Goal: Transaction & Acquisition: Purchase product/service

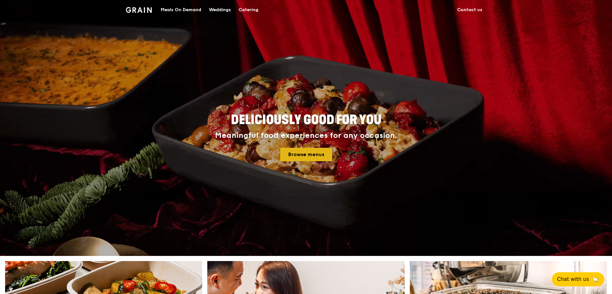
click at [304, 156] on link "Browse menus" at bounding box center [306, 154] width 52 height 13
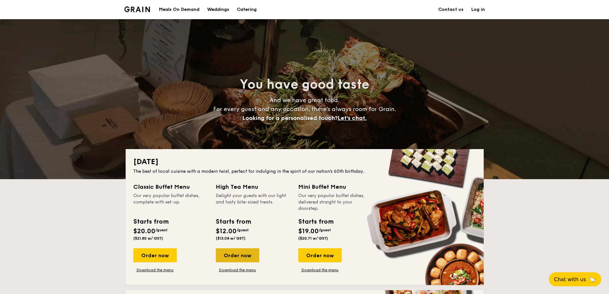
click at [243, 252] on div "Order now" at bounding box center [237, 255] width 43 height 14
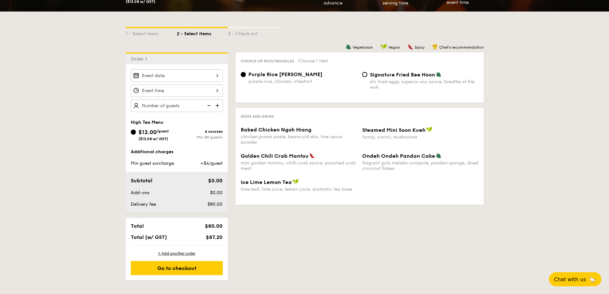
scroll to position [64, 0]
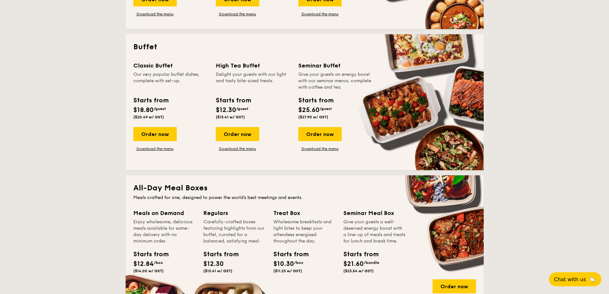
scroll to position [447, 0]
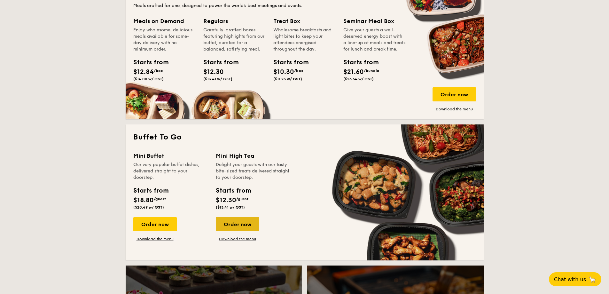
click at [250, 223] on div "Order now" at bounding box center [237, 224] width 43 height 14
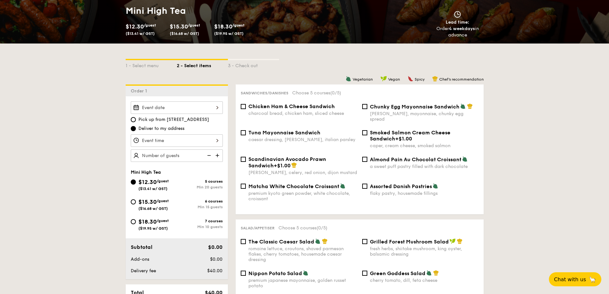
scroll to position [64, 0]
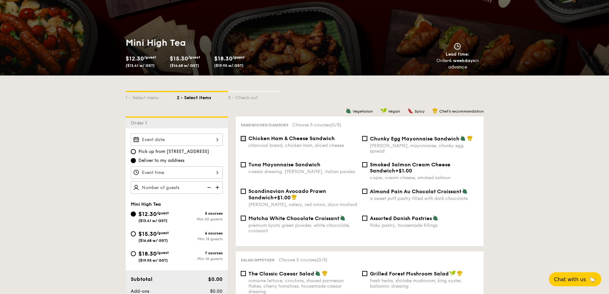
click at [241, 138] on input "Chicken Ham & Cheese Sandwich charcoal bread, chicken ham, sliced cheese" at bounding box center [243, 138] width 5 height 5
checkbox input "true"
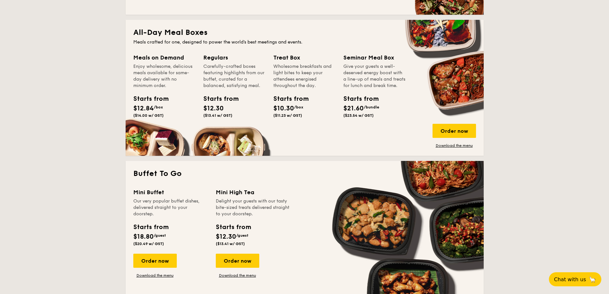
scroll to position [379, 0]
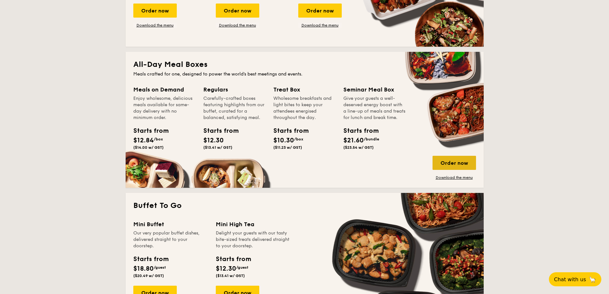
click at [443, 161] on div "Order now" at bounding box center [453, 163] width 43 height 14
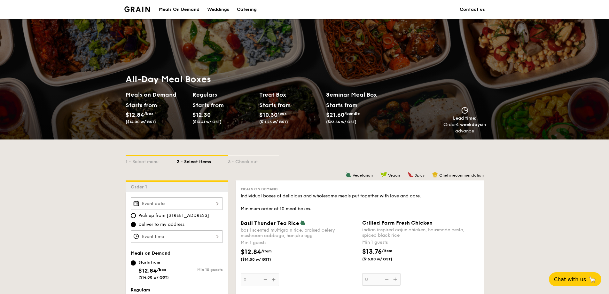
click at [184, 9] on div "Meals On Demand" at bounding box center [179, 9] width 41 height 19
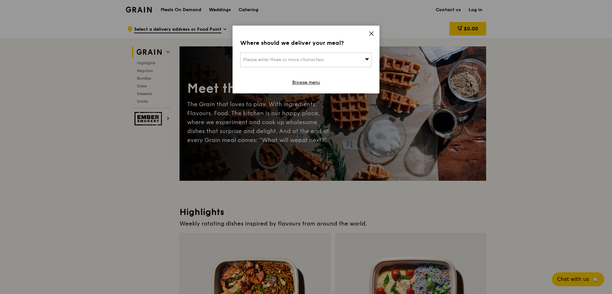
click at [373, 34] on icon at bounding box center [372, 34] width 6 height 6
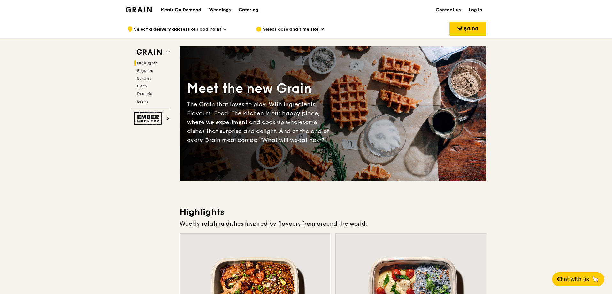
click at [251, 10] on div "Catering" at bounding box center [249, 9] width 20 height 19
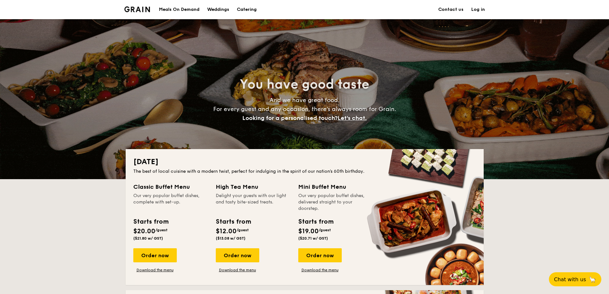
scroll to position [224, 0]
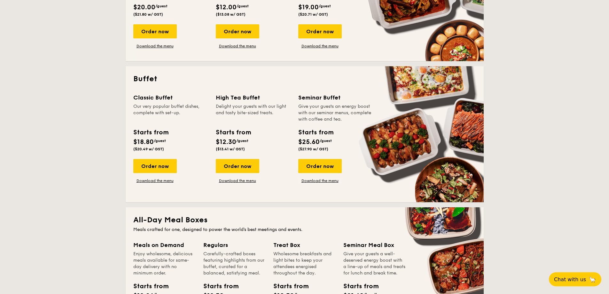
click at [243, 183] on div "Classic Buffet Our very popular buffet dishes, complete with set-up. Starts fro…" at bounding box center [304, 143] width 343 height 101
click at [246, 181] on link "Download the menu" at bounding box center [237, 180] width 43 height 5
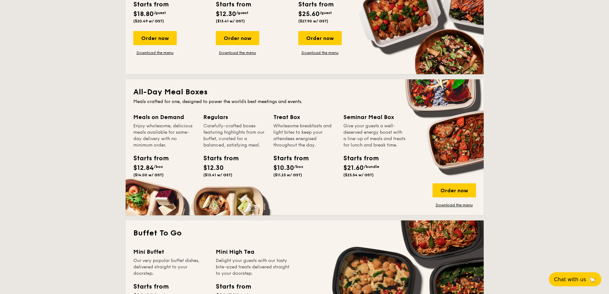
scroll to position [383, 0]
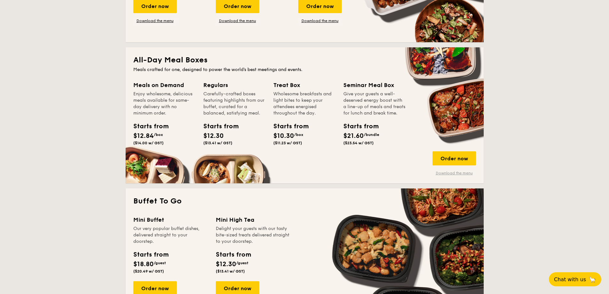
click at [448, 171] on link "Download the menu" at bounding box center [453, 172] width 43 height 5
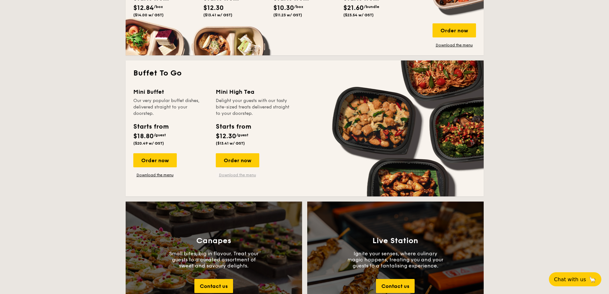
click at [241, 173] on link "Download the menu" at bounding box center [237, 174] width 43 height 5
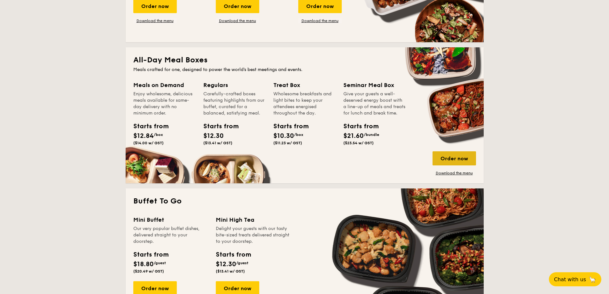
click at [460, 159] on div "Order now" at bounding box center [453, 158] width 43 height 14
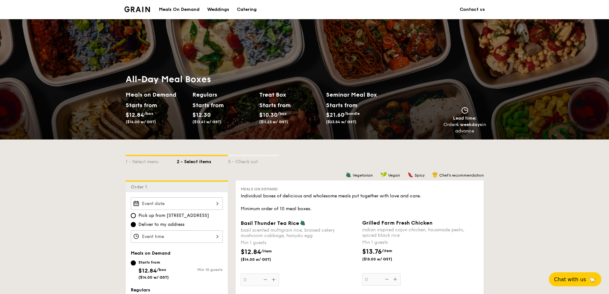
scroll to position [96, 0]
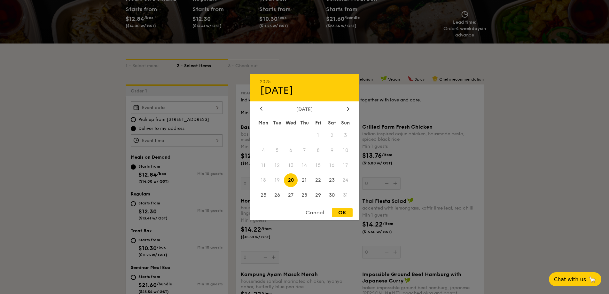
click at [214, 108] on div "2025 Aug 20 August 2025 Mon Tue Wed Thu Fri Sat Sun 1 2 3 4 5 6 7 8 9 10 11 12 …" at bounding box center [177, 107] width 92 height 12
click at [348, 108] on icon at bounding box center [348, 108] width 3 height 4
click at [302, 133] on span "4" at bounding box center [304, 135] width 14 height 14
click at [343, 212] on div "OK" at bounding box center [342, 212] width 21 height 9
type input "Sep 04, 2025"
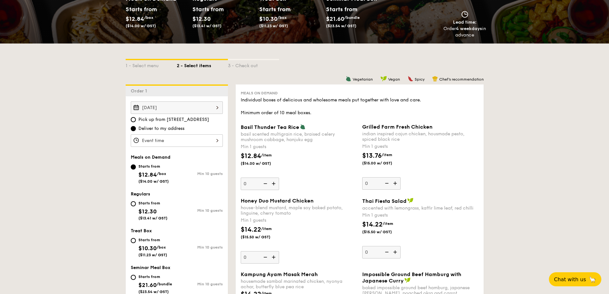
scroll to position [160, 0]
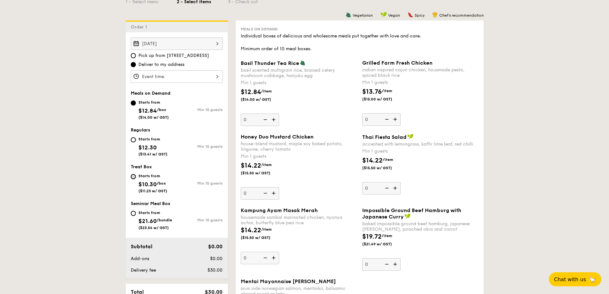
click at [134, 178] on input "Starts from $10.30 /box ($11.23 w/ GST) Min 10 guests" at bounding box center [133, 176] width 5 height 5
radio input "true"
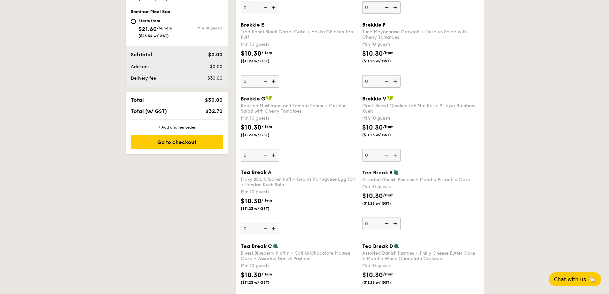
scroll to position [415, 0]
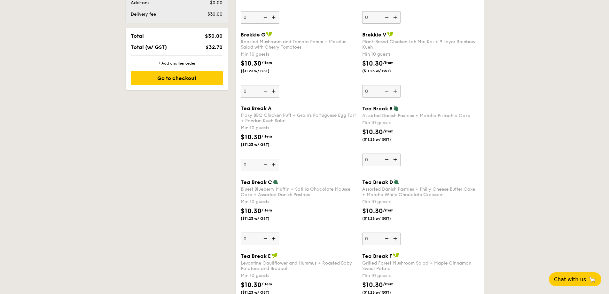
click at [273, 165] on img at bounding box center [274, 164] width 10 height 12
click at [273, 165] on input "0" at bounding box center [260, 164] width 38 height 12
type input "10"
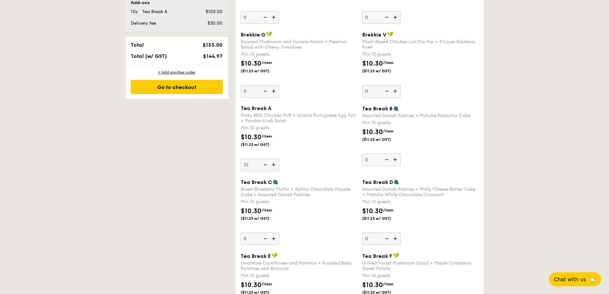
scroll to position [424, 0]
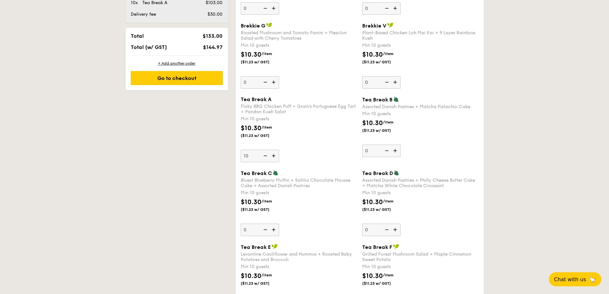
click at [273, 165] on div "Tea Break A Flaky BBQ Chicken Puff + Grain's Portuguese Egg Tart + Pandan Kueh …" at bounding box center [359, 132] width 243 height 73
click at [342, 155] on div "Tea Break A Flaky BBQ Chicken Puff + Grain's Portuguese Egg Tart + Pandan Kueh …" at bounding box center [299, 129] width 116 height 66
click at [279, 155] on input "10" at bounding box center [260, 156] width 38 height 12
click at [394, 227] on img at bounding box center [396, 229] width 10 height 12
click at [394, 227] on input "0" at bounding box center [381, 229] width 38 height 12
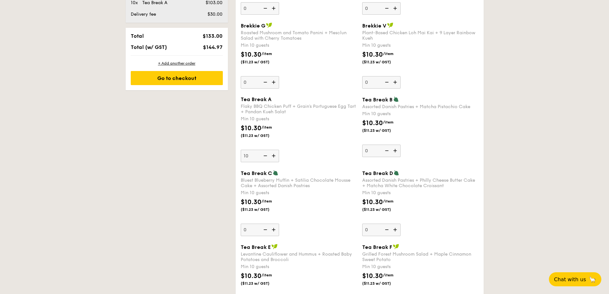
type input "10"
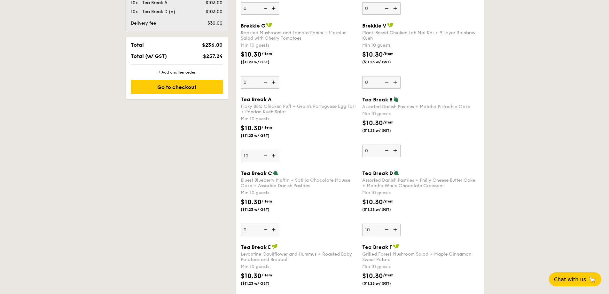
click at [274, 155] on img at bounding box center [274, 156] width 10 height 12
click at [274, 155] on input "10" at bounding box center [260, 156] width 38 height 12
click at [274, 155] on img at bounding box center [274, 156] width 10 height 12
click at [274, 155] on input "11" at bounding box center [260, 156] width 38 height 12
click at [274, 155] on img at bounding box center [274, 156] width 10 height 12
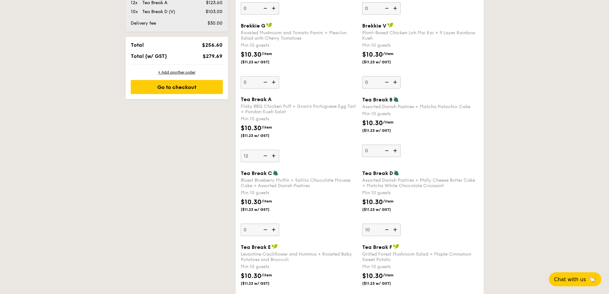
click at [274, 155] on input "12" at bounding box center [260, 156] width 38 height 12
click at [274, 155] on img at bounding box center [274, 156] width 10 height 12
click at [274, 155] on input "13" at bounding box center [260, 156] width 38 height 12
click at [274, 155] on img at bounding box center [274, 156] width 10 height 12
click at [274, 155] on input "14" at bounding box center [260, 156] width 38 height 12
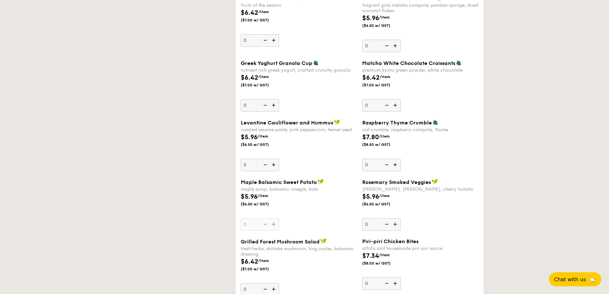
scroll to position [433, 0]
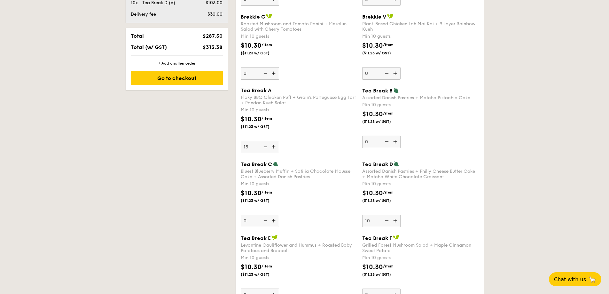
click at [262, 147] on img at bounding box center [265, 147] width 10 height 12
click at [262, 147] on input "15" at bounding box center [260, 147] width 38 height 12
click at [262, 147] on img at bounding box center [265, 147] width 10 height 12
click at [262, 147] on input "14" at bounding box center [260, 147] width 38 height 12
click at [262, 147] on img at bounding box center [265, 147] width 10 height 12
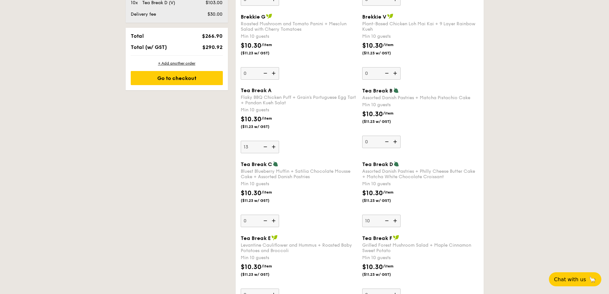
click at [262, 147] on input "13" at bounding box center [260, 147] width 38 height 12
click at [262, 147] on img at bounding box center [265, 147] width 10 height 12
click at [262, 147] on input "12" at bounding box center [260, 147] width 38 height 12
click at [262, 147] on img at bounding box center [265, 147] width 10 height 12
click at [262, 147] on input "11" at bounding box center [260, 147] width 38 height 12
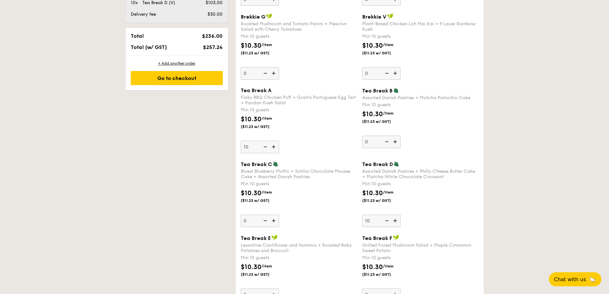
click at [262, 147] on img at bounding box center [265, 147] width 10 height 12
click at [262, 147] on input "10" at bounding box center [260, 147] width 38 height 12
type input "0"
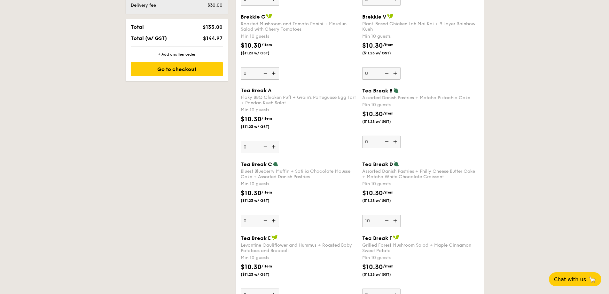
click at [262, 147] on img at bounding box center [265, 147] width 10 height 12
click at [262, 147] on input "0" at bounding box center [260, 147] width 38 height 12
click at [385, 220] on img at bounding box center [386, 220] width 10 height 12
click at [385, 220] on input "10" at bounding box center [381, 220] width 38 height 12
type input "0"
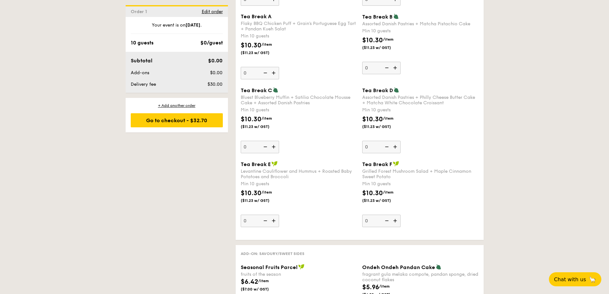
scroll to position [603, 0]
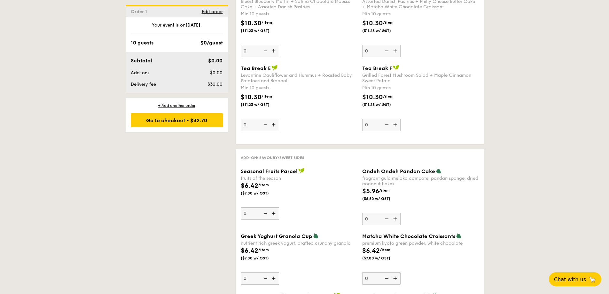
click at [273, 213] on img at bounding box center [274, 213] width 10 height 12
click at [273, 213] on input "0" at bounding box center [260, 213] width 38 height 12
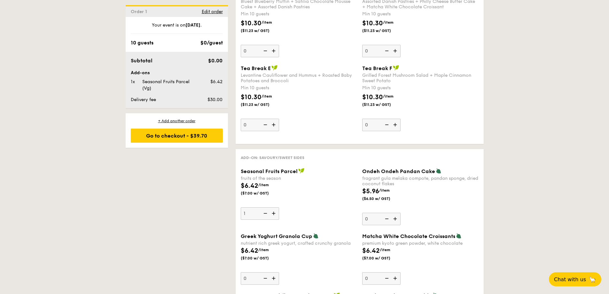
click at [273, 213] on img at bounding box center [274, 213] width 10 height 12
click at [273, 213] on input "1" at bounding box center [260, 213] width 38 height 12
click at [273, 213] on img at bounding box center [274, 213] width 10 height 12
click at [273, 213] on input "2" at bounding box center [260, 213] width 38 height 12
click at [273, 213] on img at bounding box center [274, 213] width 10 height 12
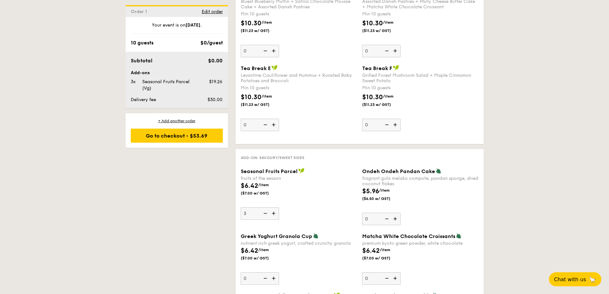
click at [273, 213] on input "3" at bounding box center [260, 213] width 38 height 12
click at [273, 213] on img at bounding box center [274, 213] width 10 height 12
click at [273, 213] on input "4" at bounding box center [260, 213] width 38 height 12
type input "5"
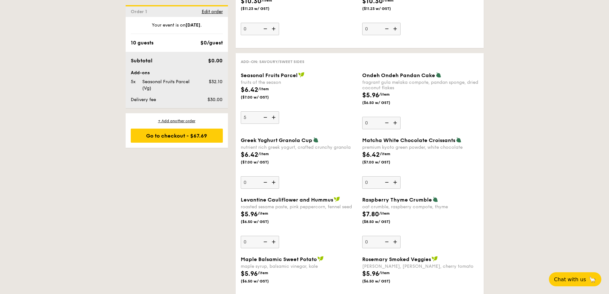
click at [396, 124] on img at bounding box center [396, 123] width 10 height 12
click at [396, 124] on input "0" at bounding box center [381, 123] width 38 height 12
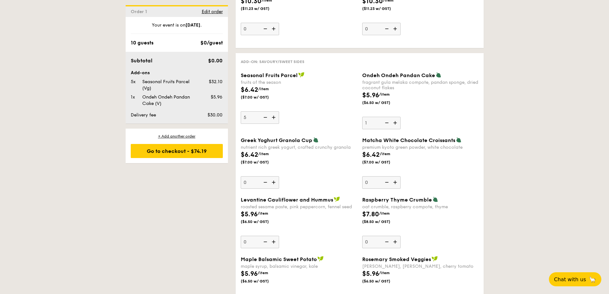
click at [396, 124] on img at bounding box center [396, 123] width 10 height 12
click at [396, 124] on input "1" at bounding box center [381, 123] width 38 height 12
click at [396, 124] on img at bounding box center [396, 123] width 10 height 12
click at [396, 124] on input "2" at bounding box center [381, 123] width 38 height 12
click at [396, 124] on img at bounding box center [396, 123] width 10 height 12
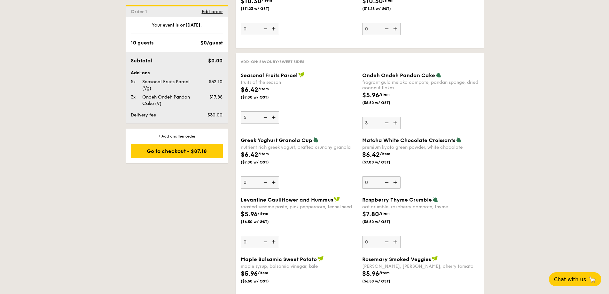
click at [396, 124] on input "3" at bounding box center [381, 123] width 38 height 12
click at [396, 124] on img at bounding box center [396, 123] width 10 height 12
click at [396, 124] on input "4" at bounding box center [381, 123] width 38 height 12
type input "5"
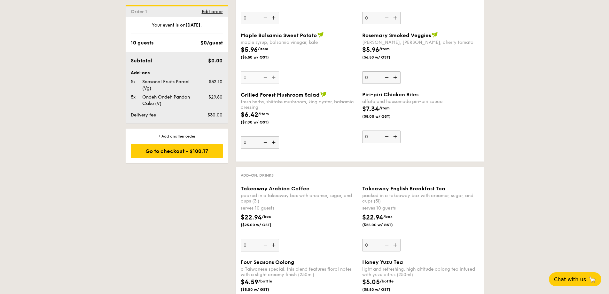
scroll to position [1018, 0]
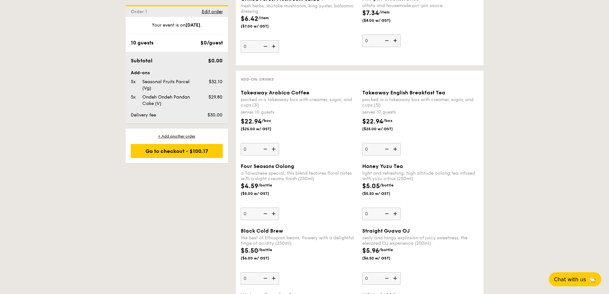
click at [274, 150] on img at bounding box center [274, 149] width 10 height 12
click at [274, 150] on input "0" at bounding box center [260, 149] width 38 height 12
type input "1"
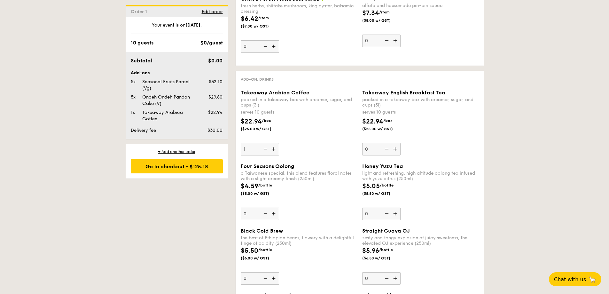
click at [395, 148] on img at bounding box center [396, 149] width 10 height 12
click at [395, 148] on input "0" at bounding box center [381, 149] width 38 height 12
type input "1"
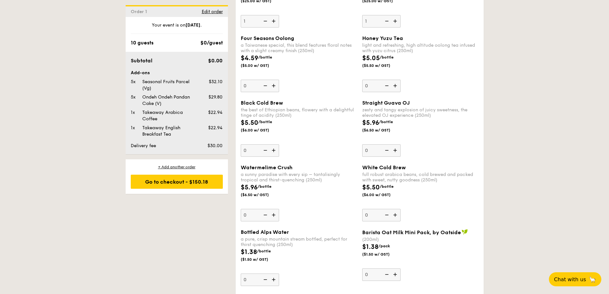
scroll to position [1050, 0]
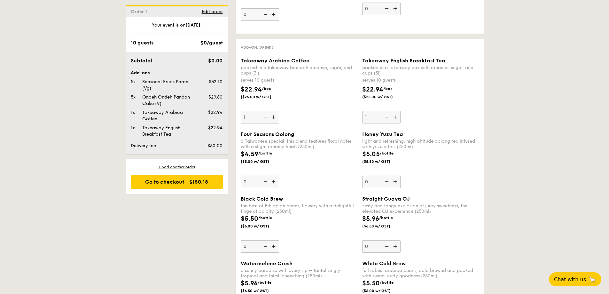
click at [274, 115] on img at bounding box center [274, 117] width 10 height 12
click at [274, 115] on input "1" at bounding box center [260, 117] width 38 height 12
type input "2"
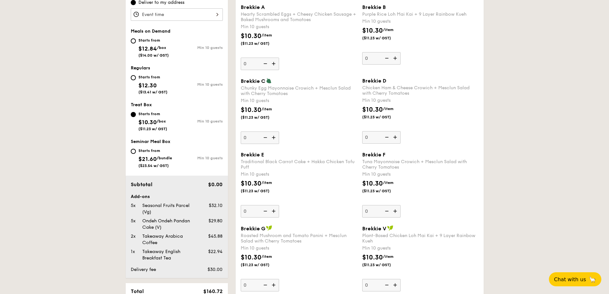
scroll to position [190, 0]
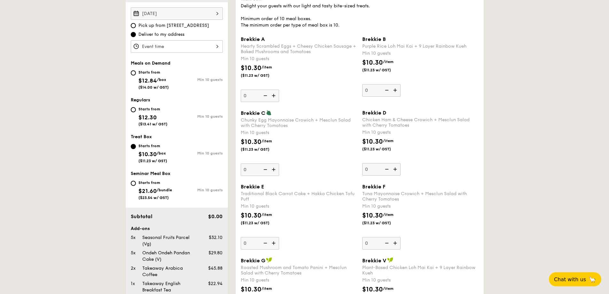
click at [397, 169] on img at bounding box center [396, 169] width 10 height 12
click at [397, 169] on input "0" at bounding box center [381, 169] width 38 height 12
type input "10"
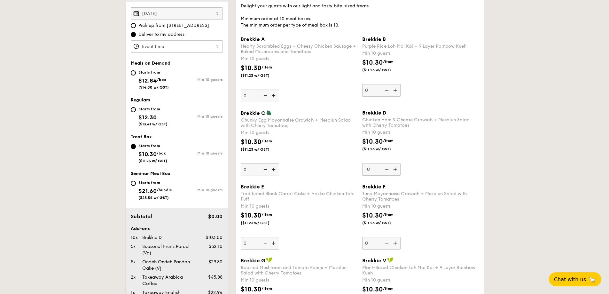
click at [397, 242] on img at bounding box center [396, 243] width 10 height 12
click at [397, 242] on input "0" at bounding box center [381, 243] width 38 height 12
click at [385, 242] on img at bounding box center [386, 243] width 10 height 12
click at [385, 242] on input "10" at bounding box center [381, 243] width 38 height 12
type input "0"
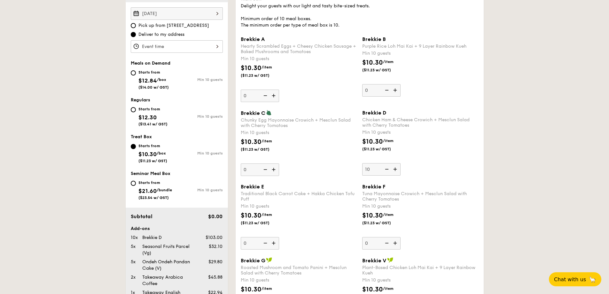
click at [274, 169] on img at bounding box center [274, 169] width 10 height 12
click at [274, 169] on input "0" at bounding box center [260, 169] width 38 height 12
click at [276, 170] on img at bounding box center [274, 169] width 10 height 12
click at [276, 170] on input "10" at bounding box center [260, 169] width 38 height 12
click at [275, 170] on img at bounding box center [274, 169] width 10 height 12
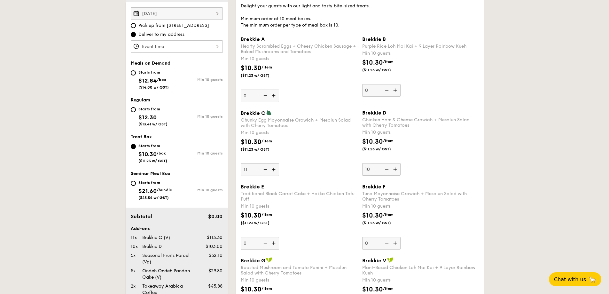
click at [275, 170] on input "11" at bounding box center [260, 169] width 38 height 12
click at [275, 170] on img at bounding box center [274, 169] width 10 height 12
click at [275, 170] on input "12" at bounding box center [260, 169] width 38 height 12
click at [275, 170] on img at bounding box center [274, 169] width 10 height 12
click at [275, 170] on input "13" at bounding box center [260, 169] width 38 height 12
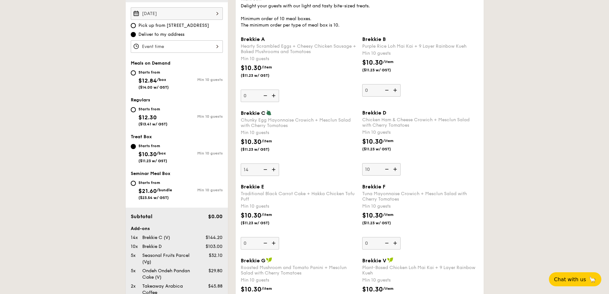
click at [275, 170] on img at bounding box center [274, 169] width 10 height 12
click at [275, 170] on input "14" at bounding box center [260, 169] width 38 height 12
type input "15"
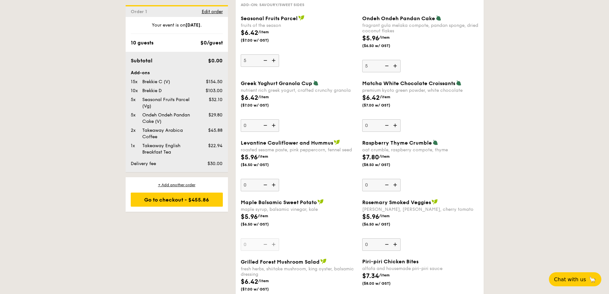
scroll to position [724, 0]
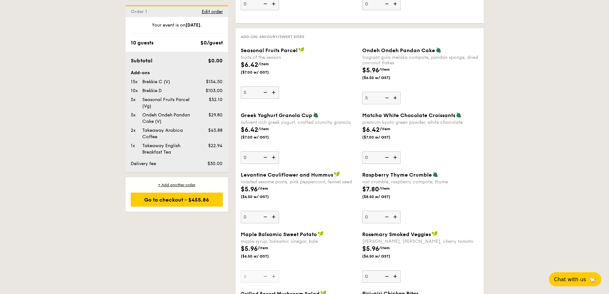
click at [265, 90] on img at bounding box center [265, 92] width 10 height 12
click at [265, 90] on input "5" at bounding box center [260, 92] width 38 height 12
click at [265, 91] on img at bounding box center [265, 92] width 10 height 12
click at [265, 91] on input "4" at bounding box center [260, 92] width 38 height 12
click at [265, 91] on img at bounding box center [265, 92] width 10 height 12
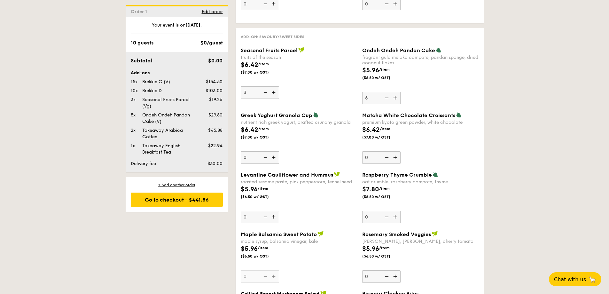
click at [265, 91] on input "3" at bounding box center [260, 92] width 38 height 12
click at [265, 91] on img at bounding box center [265, 92] width 10 height 12
click at [265, 91] on input "2" at bounding box center [260, 92] width 38 height 12
click at [265, 91] on img at bounding box center [265, 92] width 10 height 12
click at [265, 91] on input "1" at bounding box center [260, 92] width 38 height 12
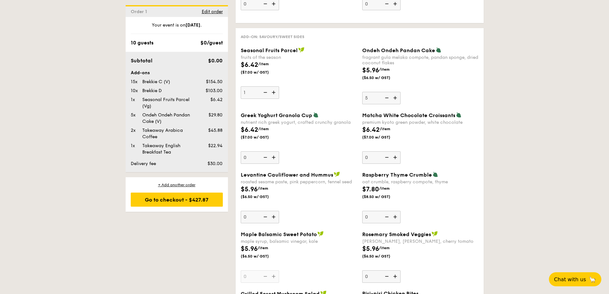
type input "0"
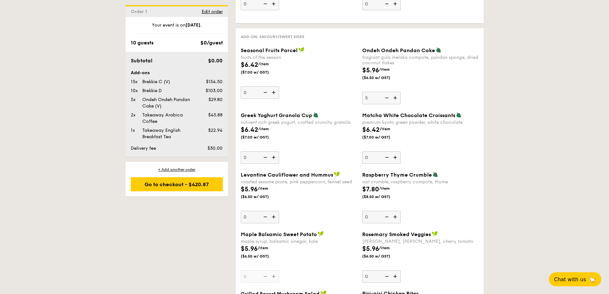
click at [53, 154] on div "1 - Select menu 2 - Select items 3 - Check out Order 1 Sep 04, 2025 Pick up fro…" at bounding box center [304, 163] width 609 height 1494
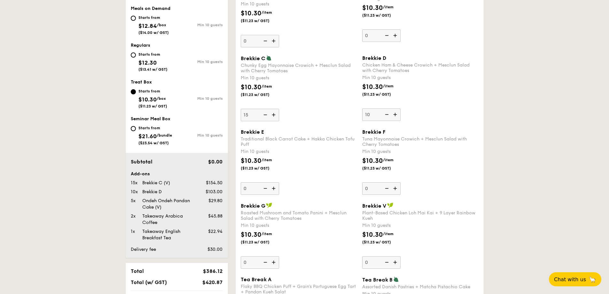
scroll to position [85, 0]
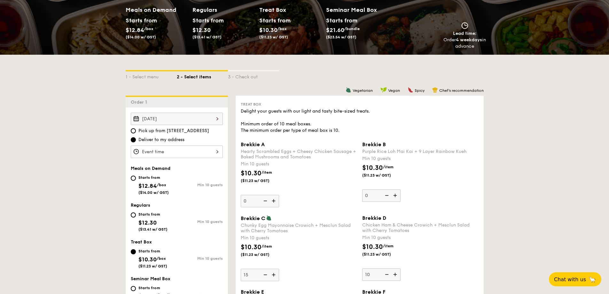
click at [166, 152] on div at bounding box center [177, 151] width 92 height 12
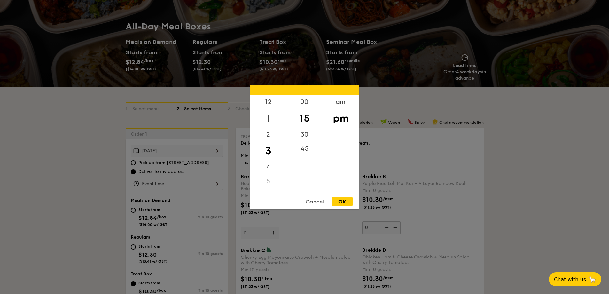
scroll to position [0, 0]
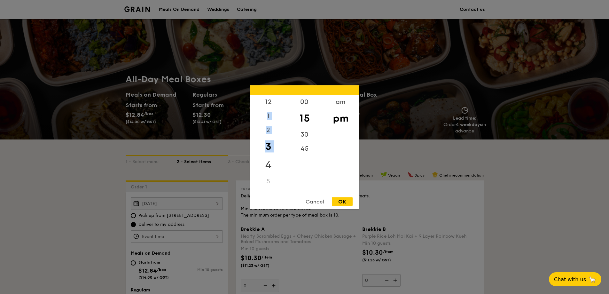
drag, startPoint x: 267, startPoint y: 116, endPoint x: 267, endPoint y: 160, distance: 44.4
click at [267, 160] on div "12 1 2 3 4 5 6 7 8 9 10 11" at bounding box center [268, 143] width 36 height 97
click at [269, 100] on div "12" at bounding box center [268, 104] width 36 height 19
click at [267, 184] on div "11" at bounding box center [268, 185] width 36 height 14
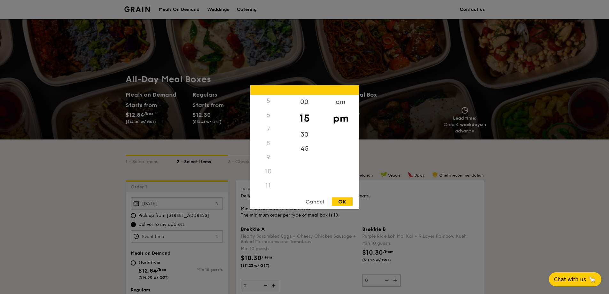
scroll to position [0, 0]
click at [306, 100] on div "00" at bounding box center [304, 104] width 36 height 19
click at [346, 120] on div "pm" at bounding box center [340, 118] width 36 height 19
click at [344, 201] on div "OK" at bounding box center [342, 201] width 21 height 9
type input "12:00PM"
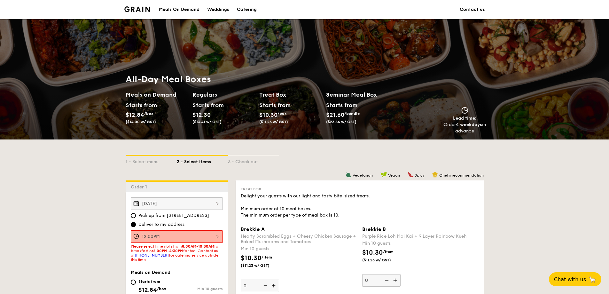
scroll to position [64, 0]
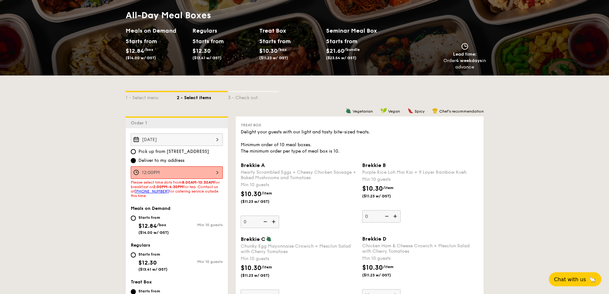
click at [214, 170] on div "12:00PM 12 1 2 3 4 5 6 7 8 9 10 11 00 15 30 45 am pm Cancel OK" at bounding box center [177, 172] width 92 height 12
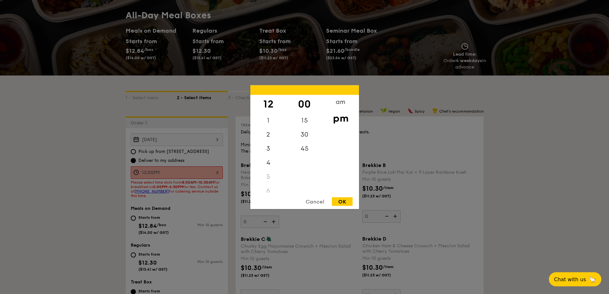
click at [74, 210] on div at bounding box center [304, 147] width 609 height 294
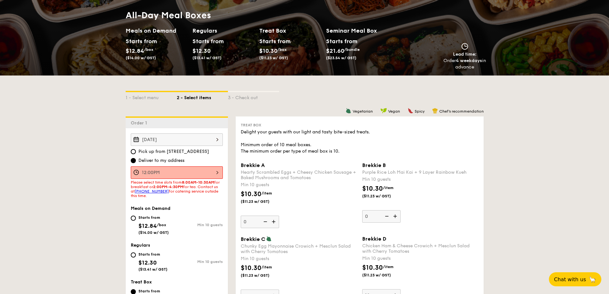
click at [183, 172] on div "12:00PM" at bounding box center [177, 172] width 92 height 12
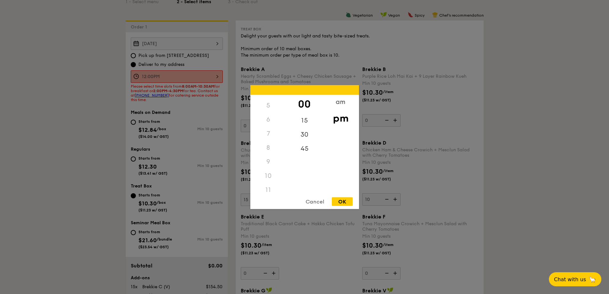
scroll to position [0, 0]
click at [88, 226] on div at bounding box center [304, 147] width 609 height 294
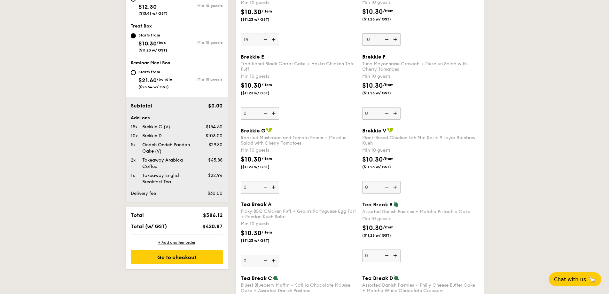
scroll to position [352, 0]
